Goal: Task Accomplishment & Management: Manage account settings

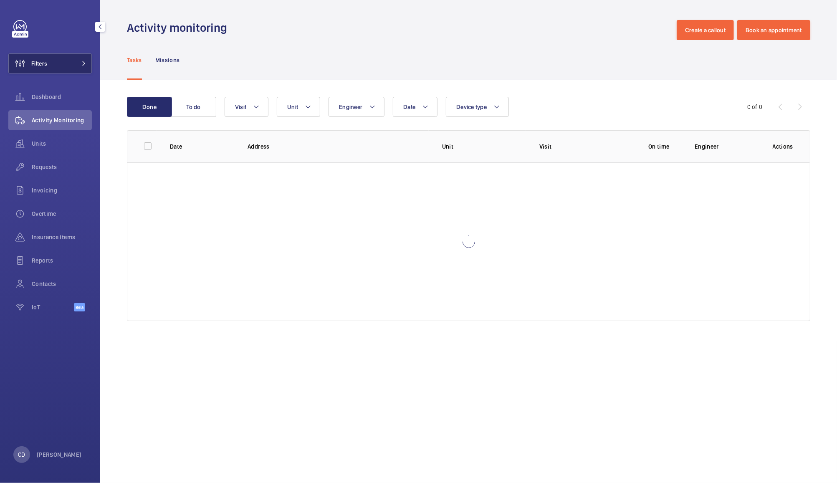
click at [62, 53] on button "Filters" at bounding box center [50, 63] width 84 height 20
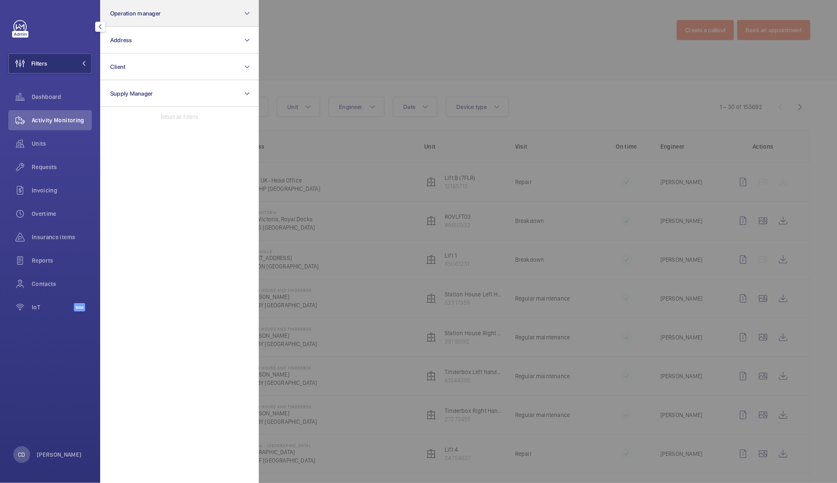
click at [152, 10] on span "Operation manager" at bounding box center [135, 13] width 51 height 7
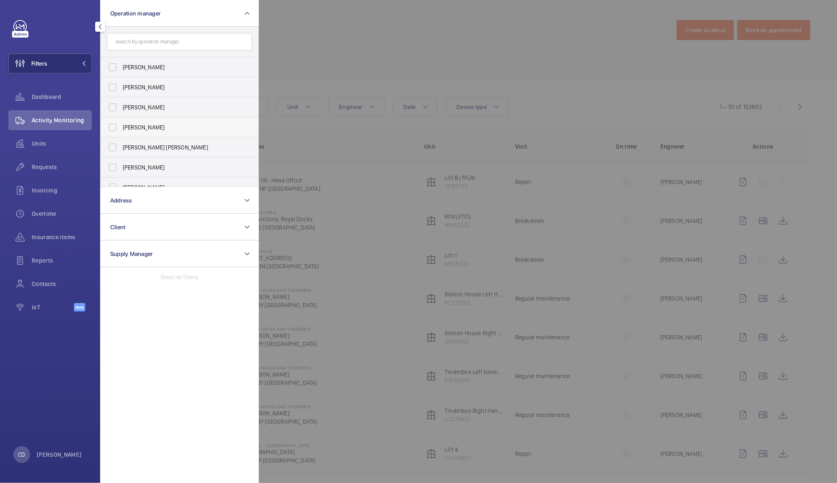
click at [150, 130] on span "[PERSON_NAME]" at bounding box center [180, 127] width 115 height 8
click at [121, 130] on input "[PERSON_NAME]" at bounding box center [112, 127] width 17 height 17
checkbox input "true"
click at [304, 53] on div at bounding box center [677, 241] width 837 height 483
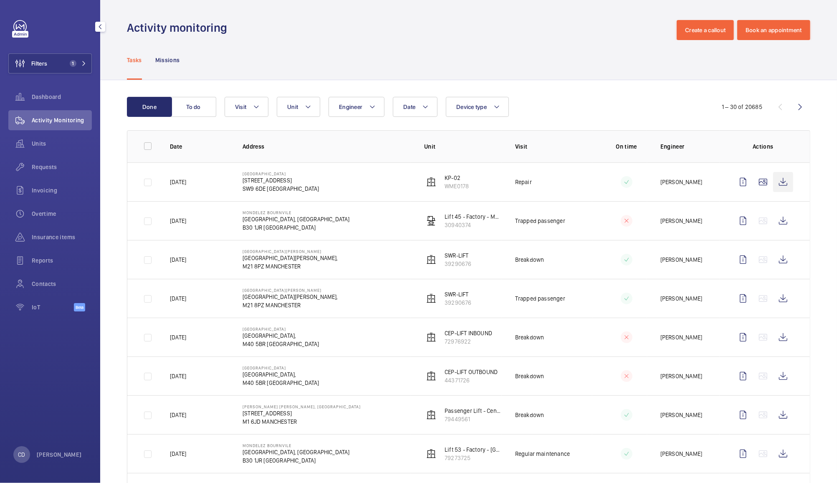
click at [773, 183] on wm-front-icon-button at bounding box center [783, 182] width 20 height 20
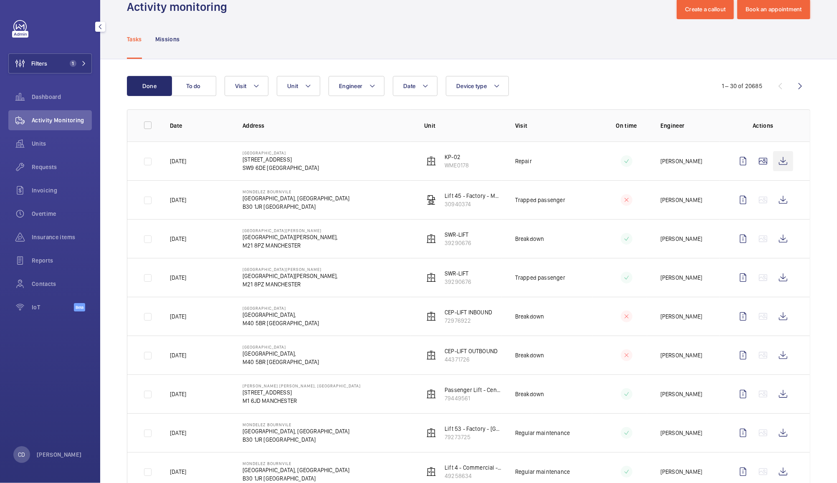
scroll to position [28, 0]
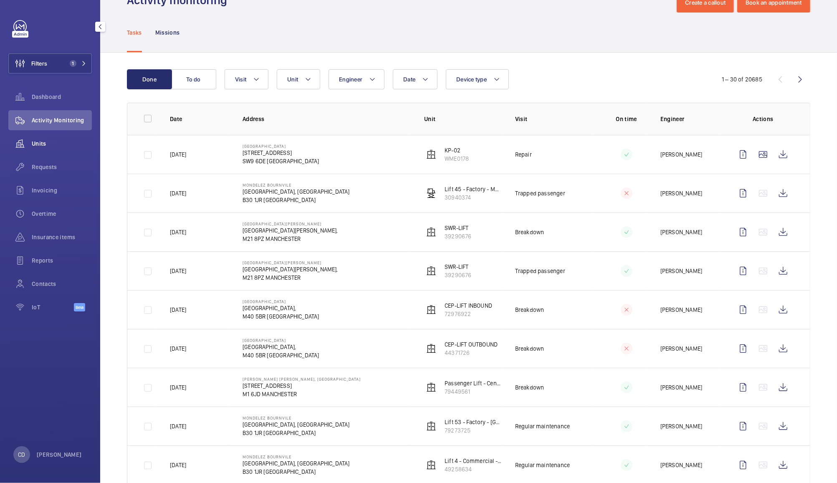
click at [30, 142] on wm-front-icon-button at bounding box center [19, 144] width 23 height 20
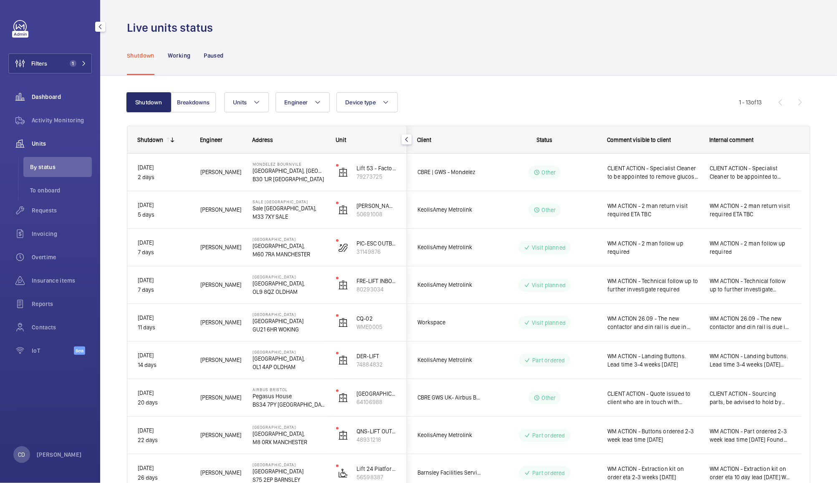
click at [41, 97] on span "Dashboard" at bounding box center [62, 97] width 60 height 8
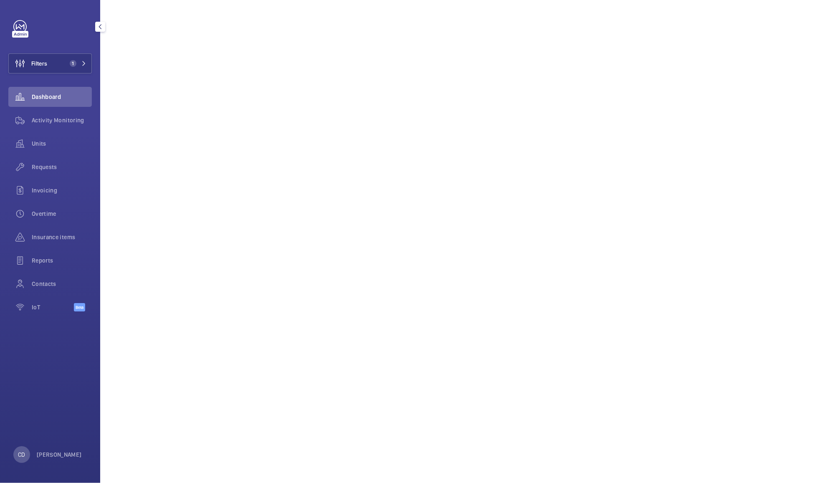
scroll to position [143, 0]
click at [66, 120] on span "Activity Monitoring" at bounding box center [62, 120] width 60 height 8
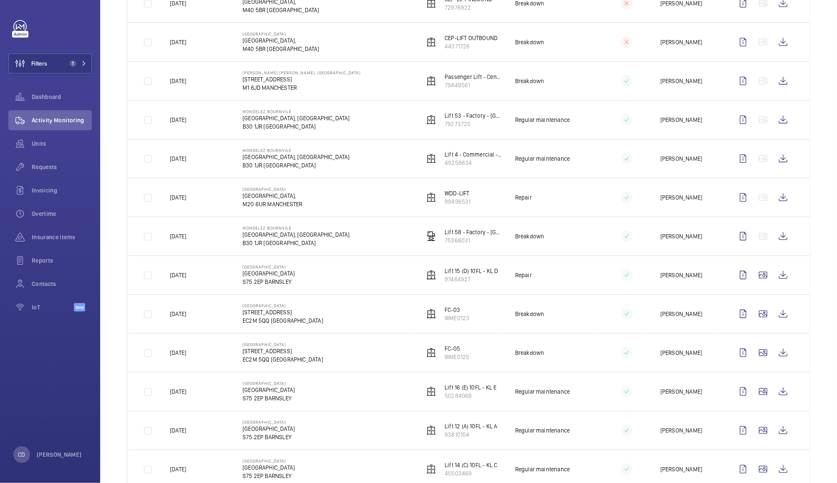
scroll to position [327, 0]
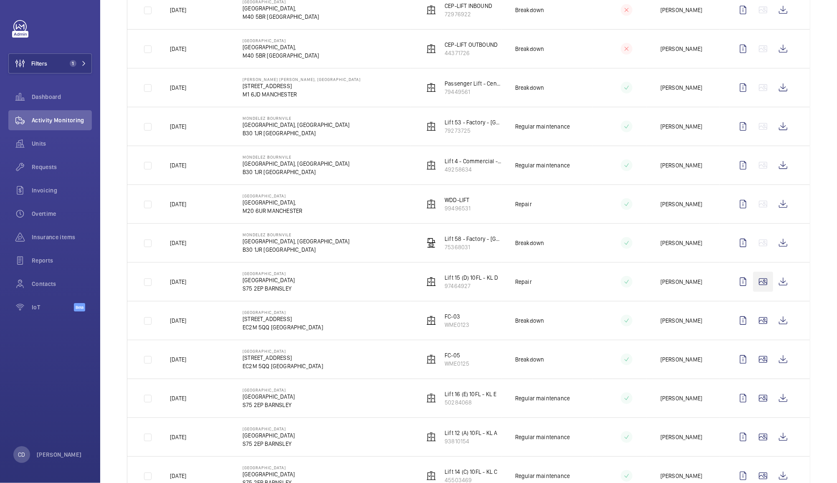
click at [753, 286] on wm-front-icon-button at bounding box center [763, 282] width 20 height 20
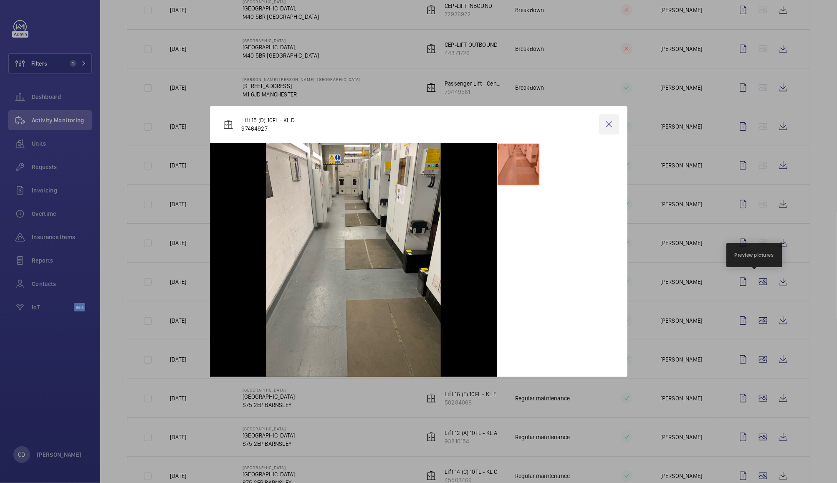
click at [613, 120] on wm-front-icon-button at bounding box center [609, 124] width 20 height 20
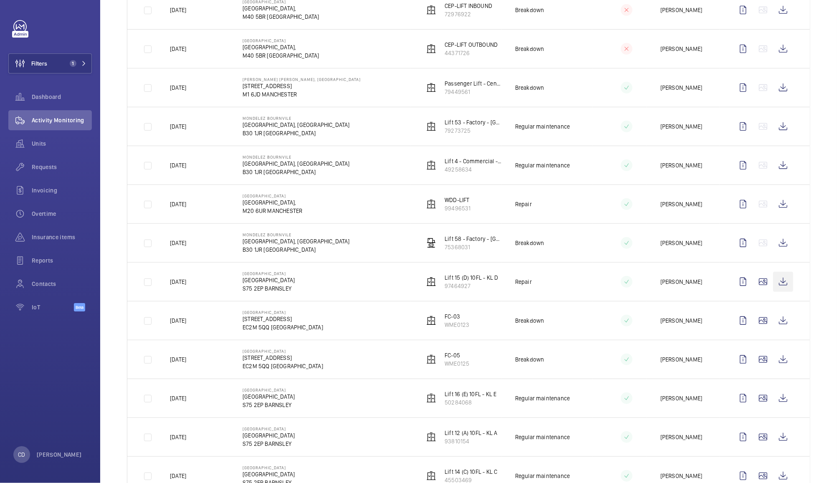
click at [778, 287] on wm-front-icon-button at bounding box center [783, 282] width 20 height 20
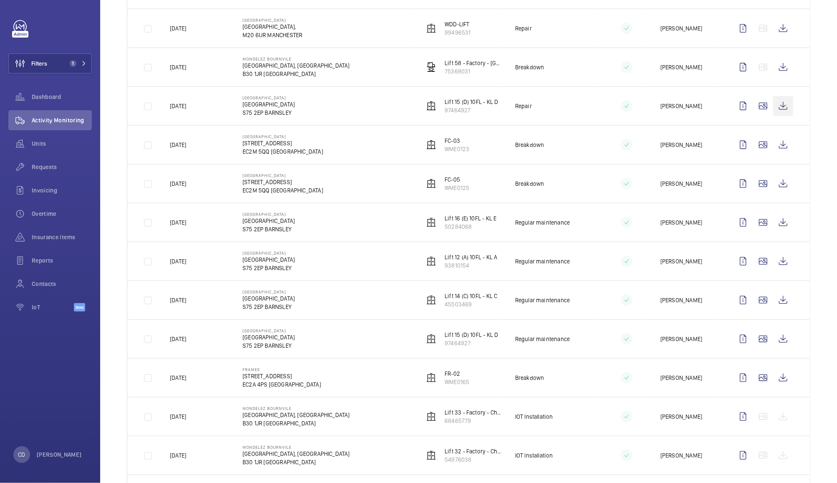
scroll to position [501, 0]
click at [773, 226] on wm-front-icon-button at bounding box center [783, 225] width 20 height 20
click at [41, 169] on span "Requests" at bounding box center [62, 167] width 60 height 8
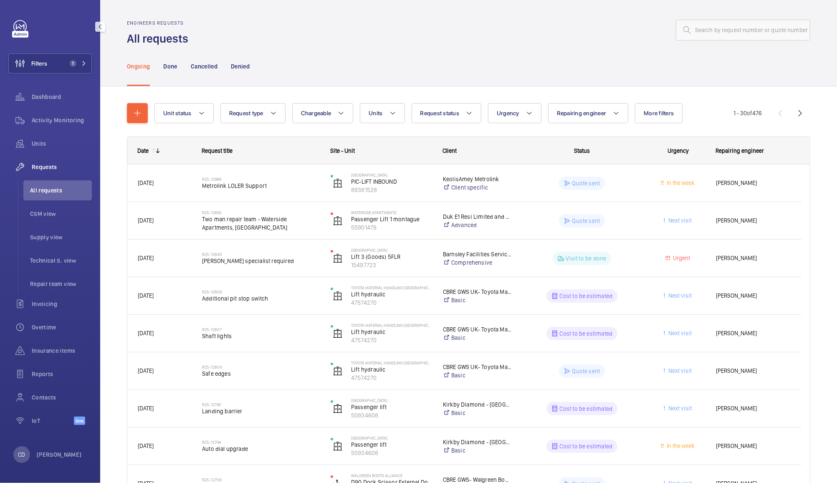
click at [631, 297] on wm-front-pills-cell "Cost to be estimated" at bounding box center [582, 295] width 118 height 13
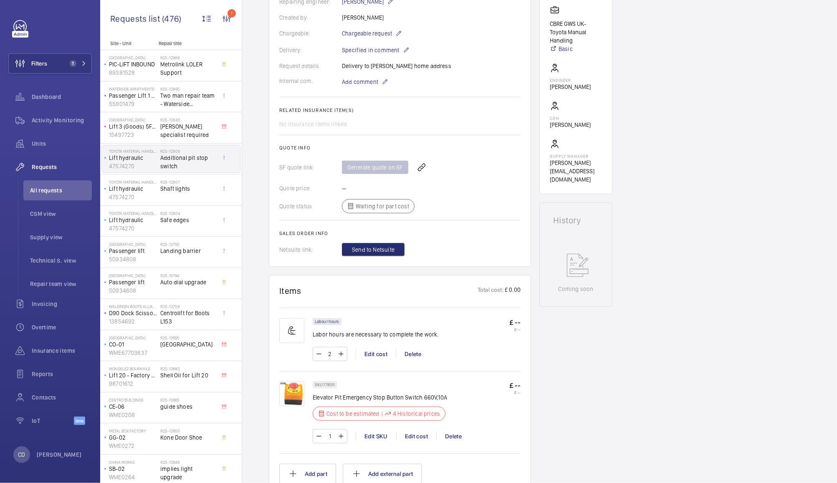
scroll to position [222, 0]
click at [411, 438] on div "Edit cost" at bounding box center [416, 436] width 40 height 8
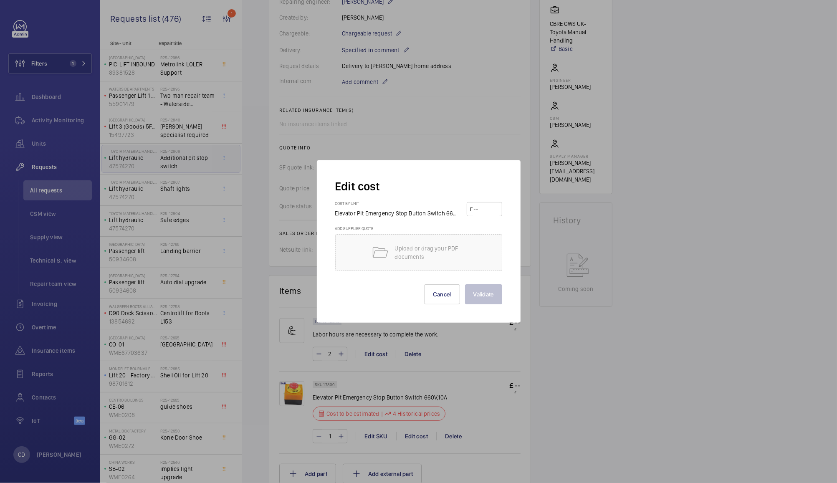
click at [487, 210] on input "number" at bounding box center [486, 209] width 26 height 13
type input "4"
type input "47.95"
click at [489, 294] on button "Validate" at bounding box center [483, 294] width 37 height 20
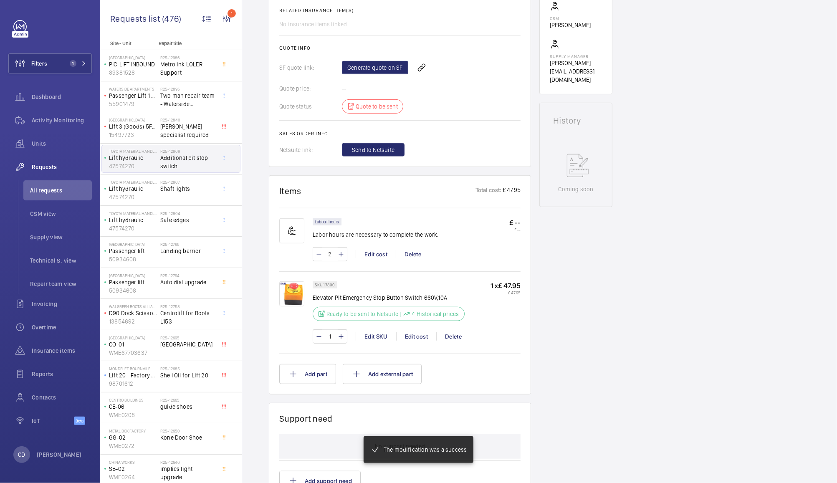
scroll to position [323, 0]
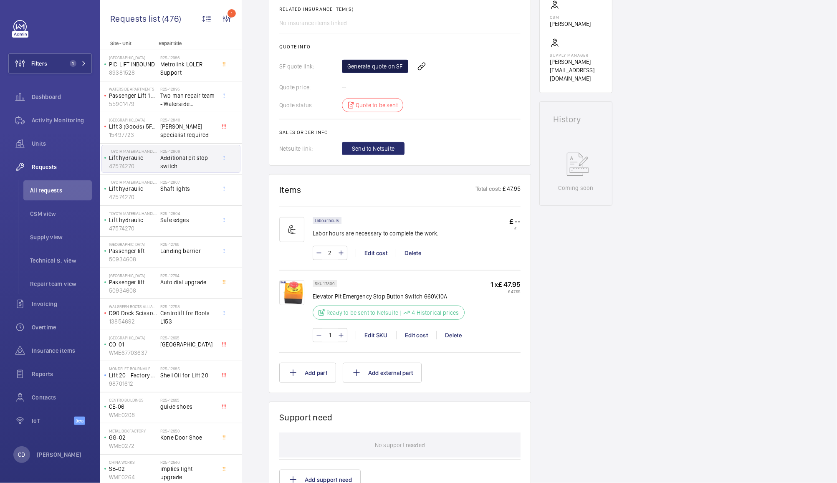
click at [376, 73] on link "Generate quote on SF" at bounding box center [375, 66] width 66 height 13
